Goal: Transaction & Acquisition: Purchase product/service

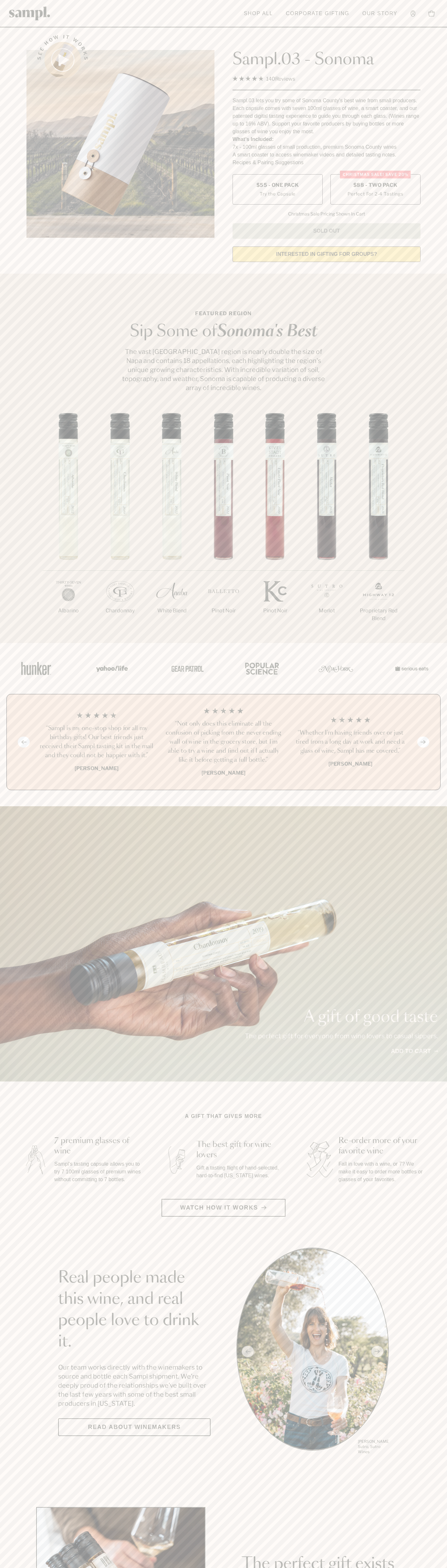
click at [375, 190] on label "Christmas SALE! Save 20% $88 - Two Pack Perfect For 2-4 Tastings" at bounding box center [375, 189] width 90 height 30
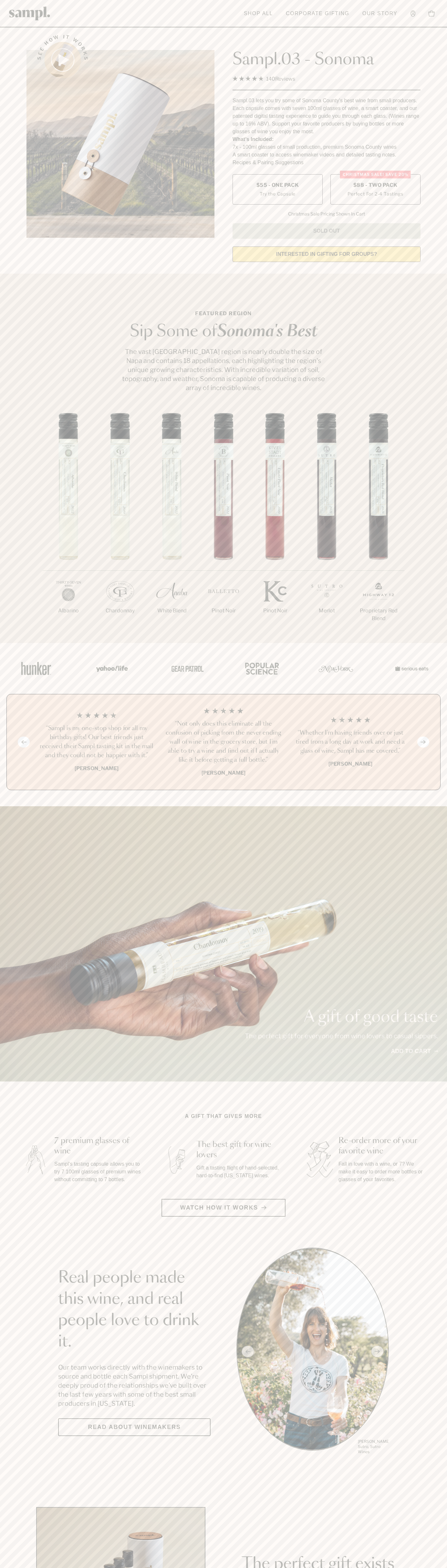
click at [224, 743] on h3 "“Not only does this eliminate all the confusion of picking from the never endin…" at bounding box center [223, 742] width 116 height 45
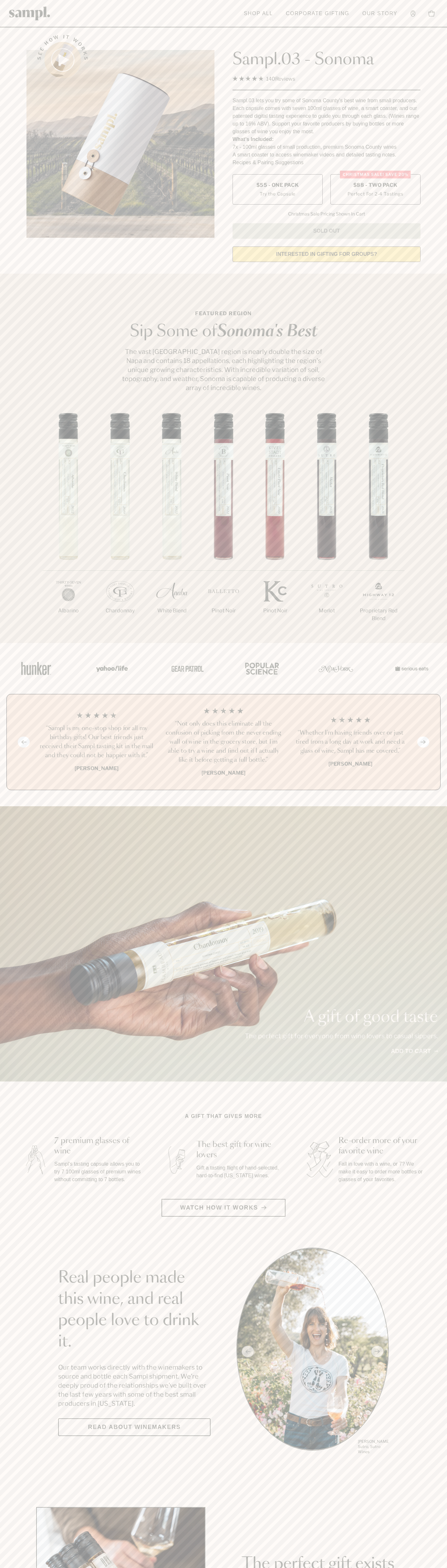
click at [58, 2] on header "Toggle navigation menu Shop All Corporate Gifting Our Story Account Story Shop …" at bounding box center [224, 13] width 447 height 27
click at [432, 437] on div "1/7 Albarino 2/7 Chardonnay 3/7" at bounding box center [224, 528] width 447 height 230
click at [426, 1567] on html "Skip to main content Toggle navigation menu Shop All Corporate Gifting Our Stor…" at bounding box center [224, 1513] width 447 height 3026
click at [28, 264] on div "See how it works" at bounding box center [120, 146] width 188 height 241
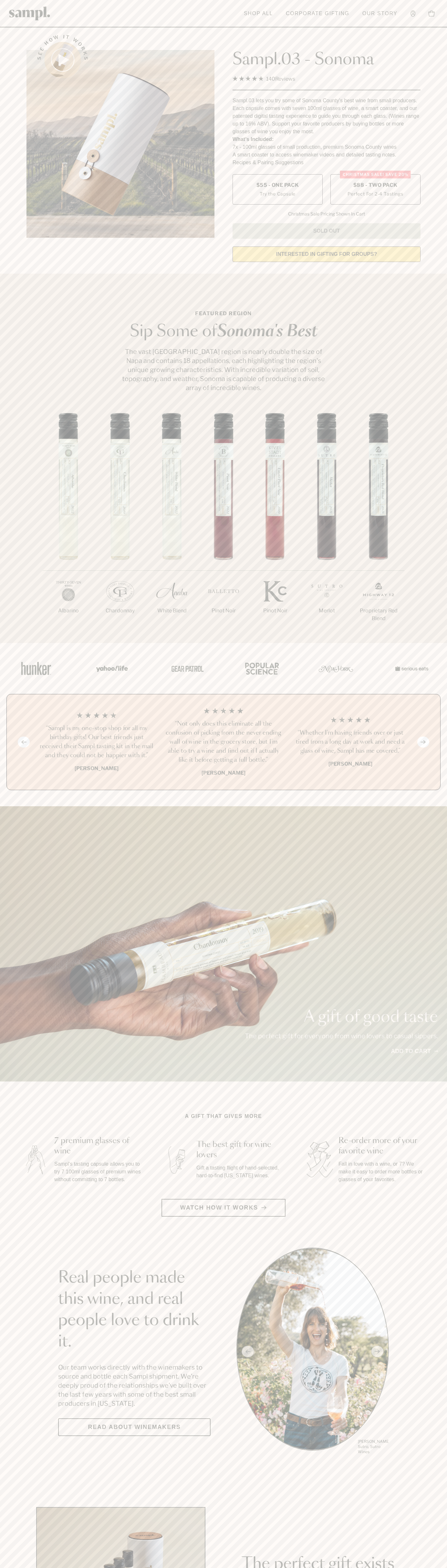
click at [375, 186] on span "$88 - Two Pack" at bounding box center [375, 185] width 44 height 7
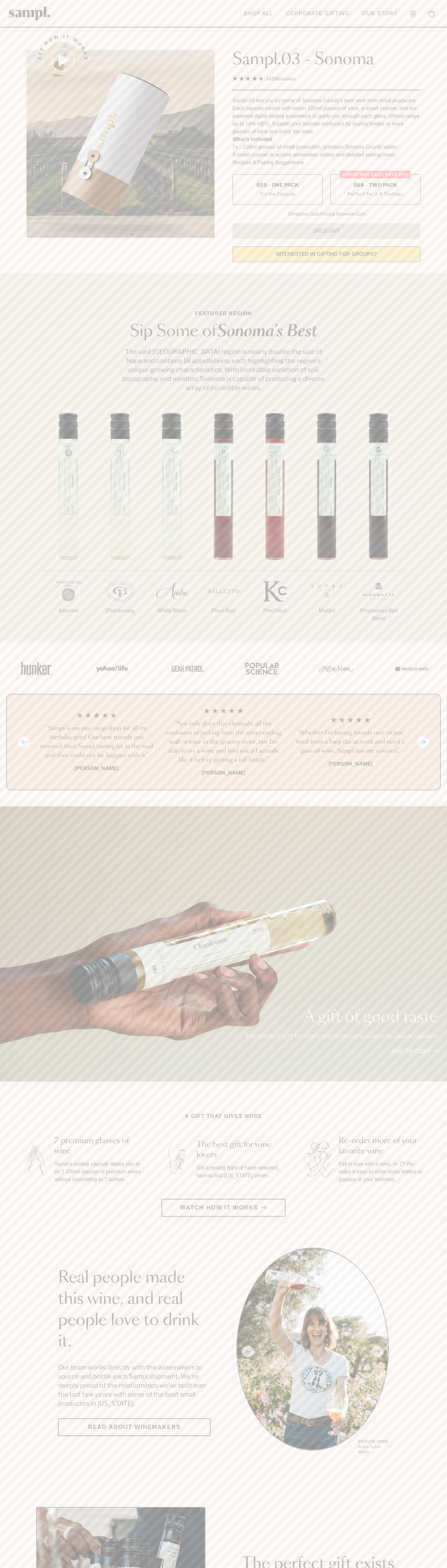
click at [224, 743] on h3 "“Not only does this eliminate all the confusion of picking from the never endin…" at bounding box center [223, 742] width 116 height 45
